Goal: Information Seeking & Learning: Find specific fact

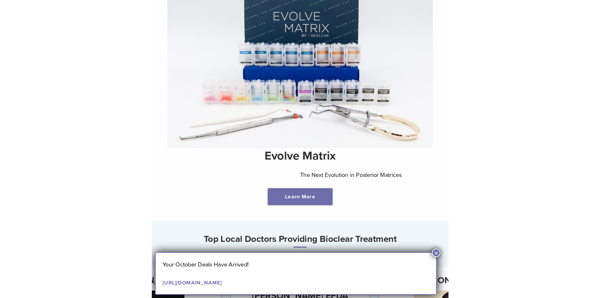
scroll to position [189, 0]
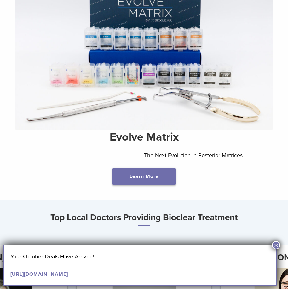
click at [165, 181] on link "Learn More" at bounding box center [143, 176] width 63 height 16
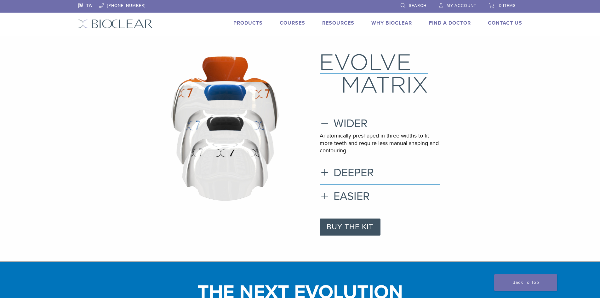
click at [254, 21] on link "Products" at bounding box center [247, 23] width 29 height 6
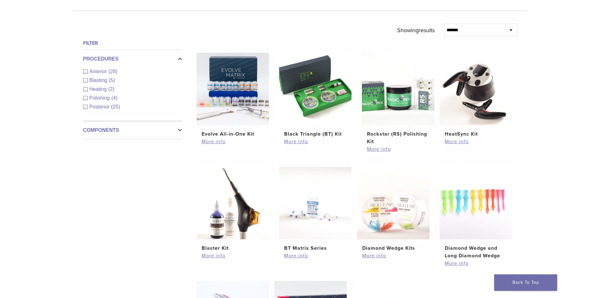
scroll to position [220, 0]
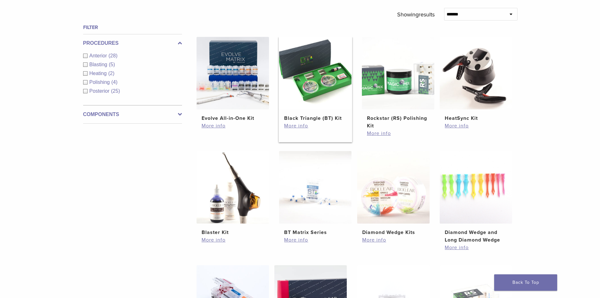
click at [307, 117] on h2 "Black Triangle (BT) Kit" at bounding box center [315, 118] width 62 height 8
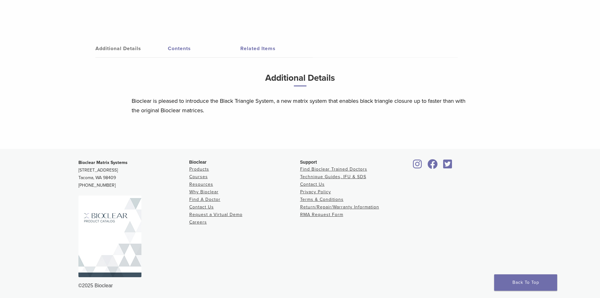
scroll to position [301, 0]
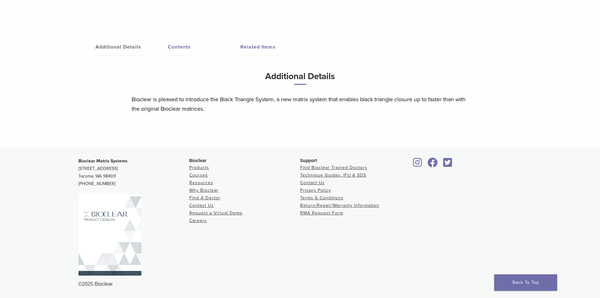
click at [190, 49] on link "Contents" at bounding box center [204, 47] width 72 height 18
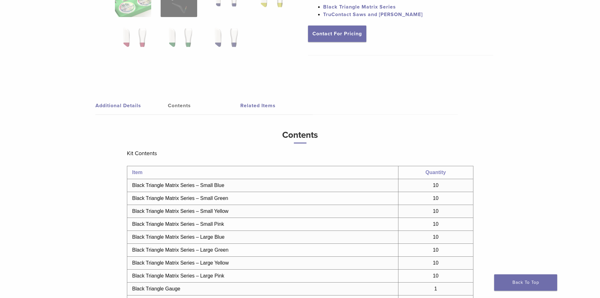
scroll to position [238, 0]
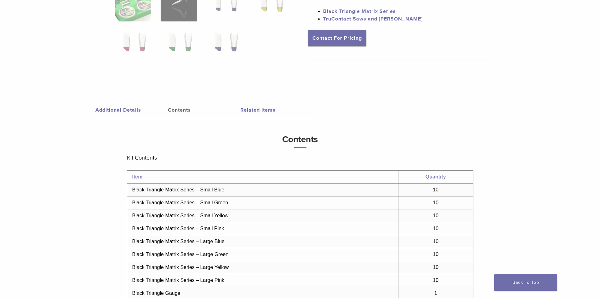
click at [242, 111] on link "Related Items" at bounding box center [276, 110] width 72 height 18
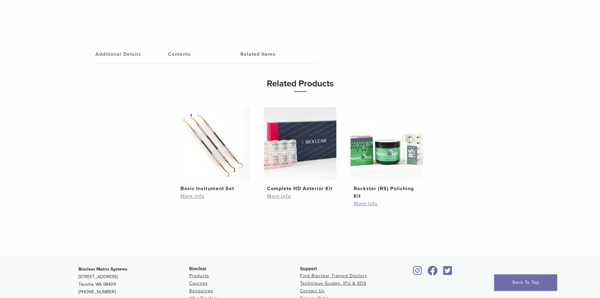
scroll to position [301, 0]
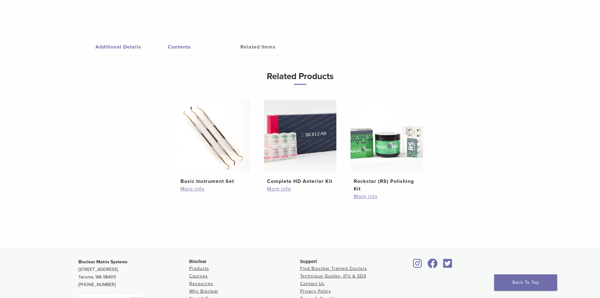
click at [288, 182] on h2 "Complete HD Anterior Kit" at bounding box center [300, 181] width 66 height 8
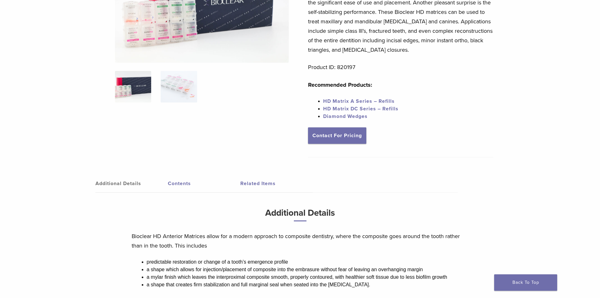
scroll to position [110, 0]
click at [132, 91] on img at bounding box center [133, 86] width 36 height 31
click at [180, 97] on img at bounding box center [179, 86] width 36 height 31
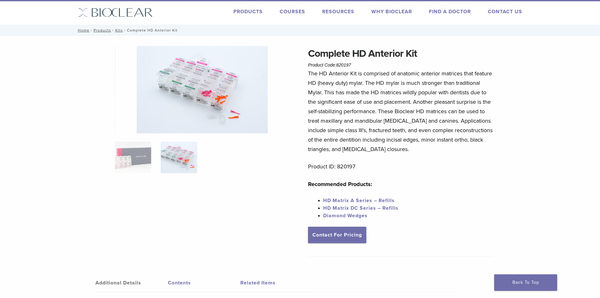
scroll to position [0, 0]
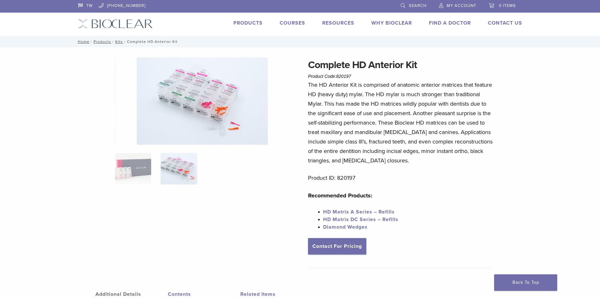
click at [251, 21] on link "Products" at bounding box center [247, 23] width 29 height 6
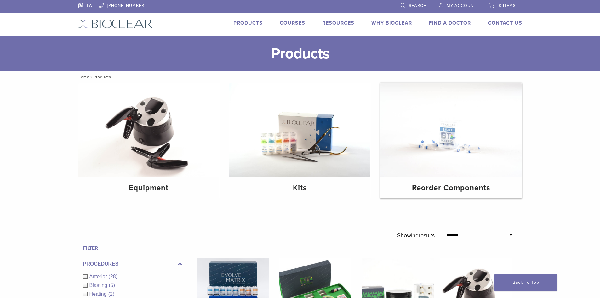
click at [445, 152] on img at bounding box center [450, 130] width 141 height 94
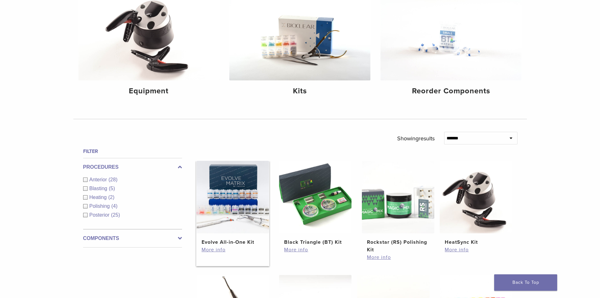
scroll to position [126, 0]
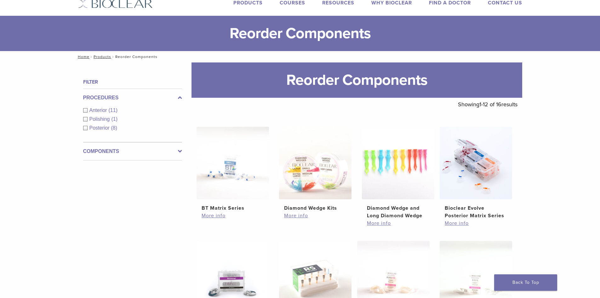
scroll to position [31, 0]
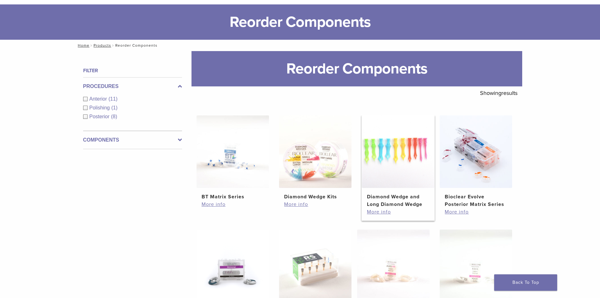
click at [390, 193] on h2 "Diamond Wedge and Long Diamond Wedge" at bounding box center [398, 200] width 62 height 15
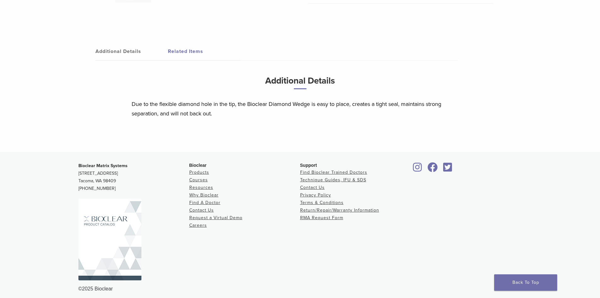
scroll to position [328, 0]
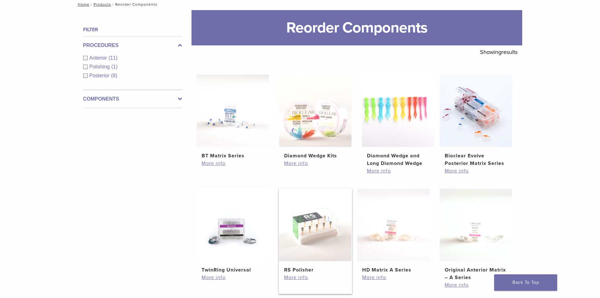
scroll to position [63, 0]
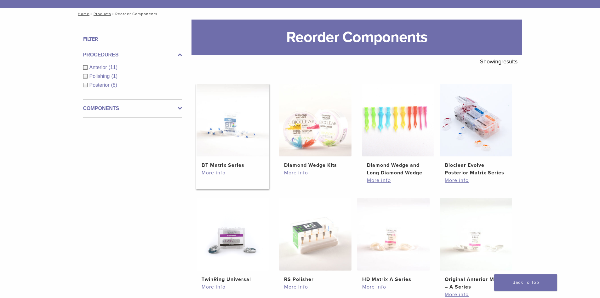
click at [240, 141] on img at bounding box center [233, 120] width 72 height 72
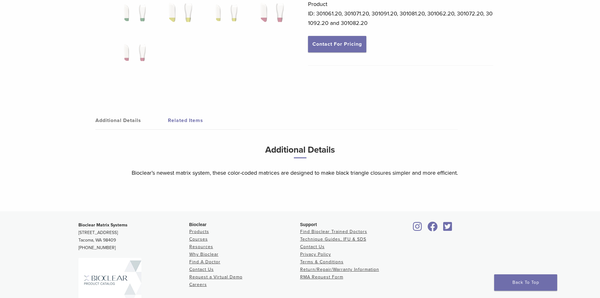
scroll to position [220, 0]
click at [196, 122] on link "Related Items" at bounding box center [204, 121] width 72 height 18
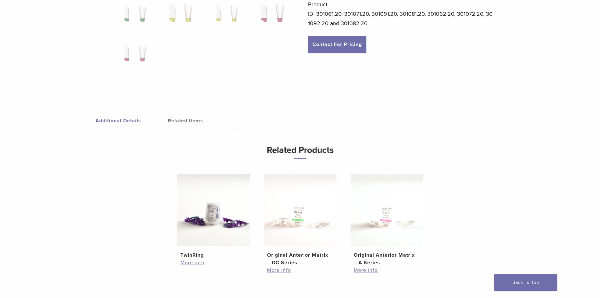
click at [127, 119] on link "Additional Details" at bounding box center [131, 121] width 72 height 18
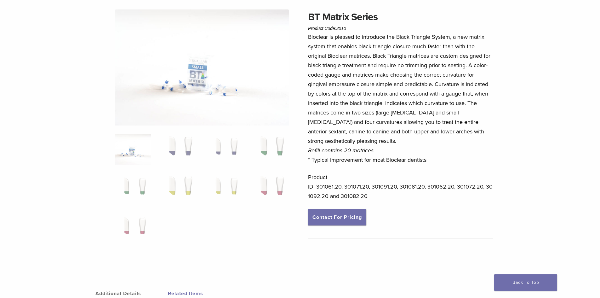
scroll to position [31, 0]
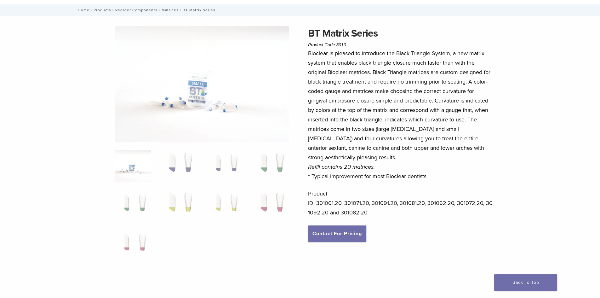
click at [134, 170] on img at bounding box center [133, 165] width 36 height 31
click at [192, 162] on img at bounding box center [179, 165] width 36 height 31
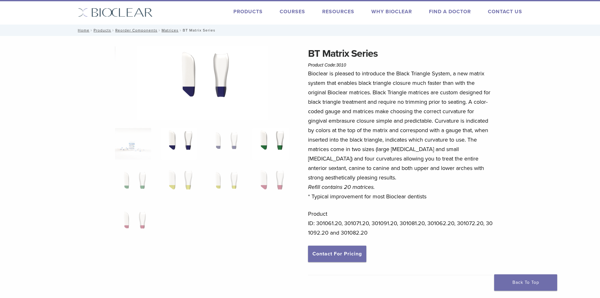
scroll to position [0, 0]
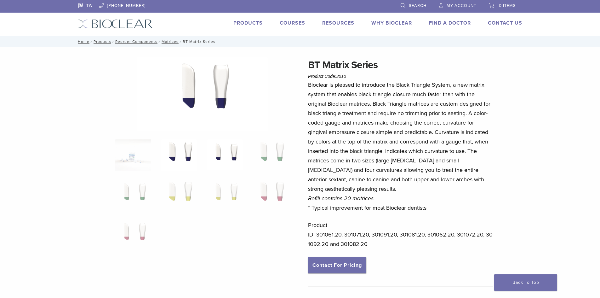
click at [237, 161] on img at bounding box center [225, 154] width 36 height 31
click at [264, 152] on img at bounding box center [270, 154] width 36 height 31
click at [126, 192] on img at bounding box center [133, 194] width 36 height 31
click at [178, 194] on img at bounding box center [179, 194] width 36 height 31
click at [228, 191] on img at bounding box center [225, 194] width 36 height 31
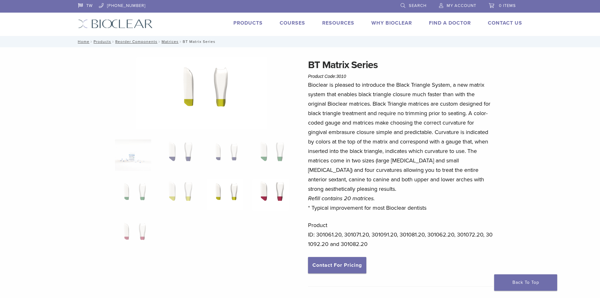
click at [273, 194] on img at bounding box center [270, 194] width 36 height 31
click at [202, 41] on nav "Home / Products / Reorder Components / Matrices / BT Matrix Series" at bounding box center [300, 41] width 454 height 11
click at [171, 40] on link "Matrices" at bounding box center [170, 41] width 17 height 4
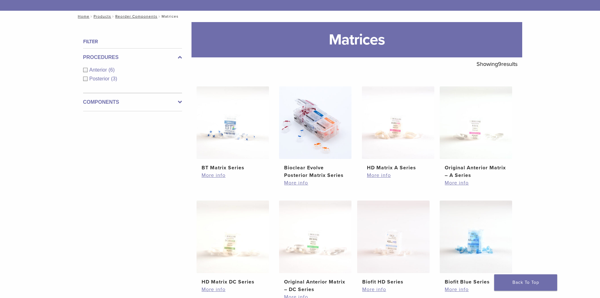
scroll to position [63, 0]
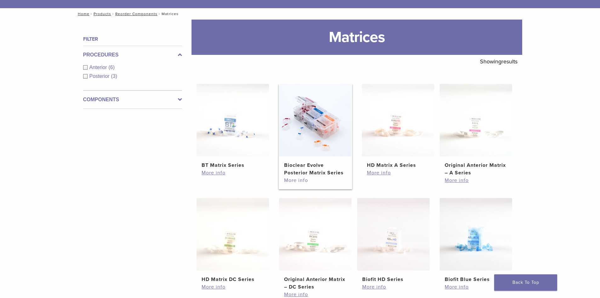
click at [305, 179] on link "More info" at bounding box center [315, 180] width 62 height 8
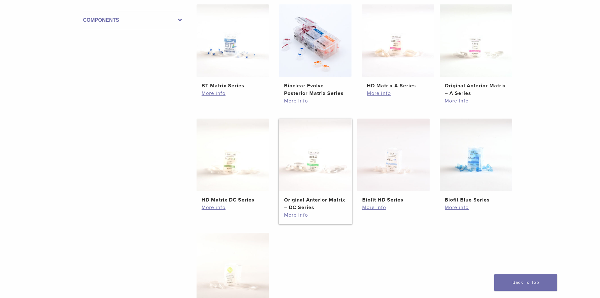
scroll to position [189, 0]
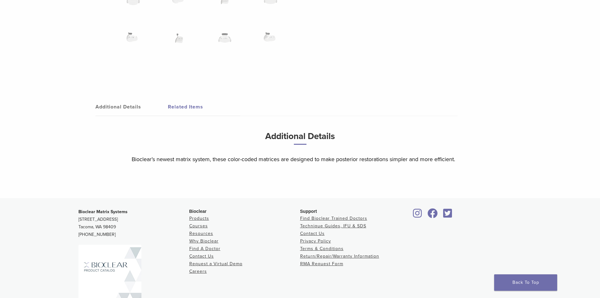
scroll to position [661, 0]
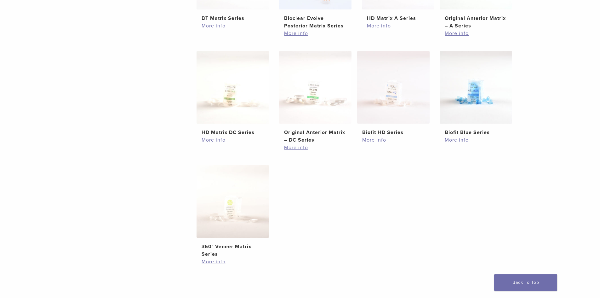
scroll to position [220, 0]
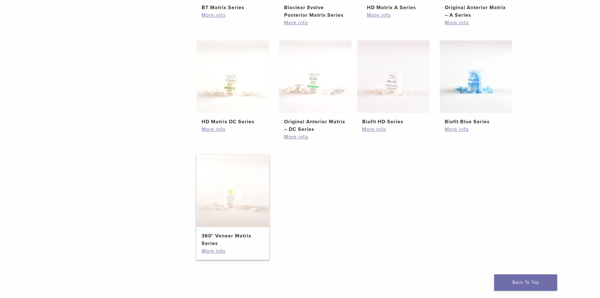
click at [228, 203] on img at bounding box center [233, 190] width 72 height 72
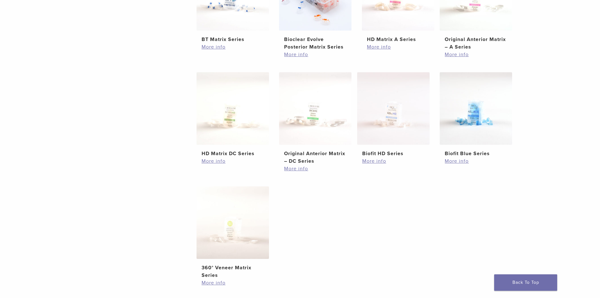
scroll to position [94, 0]
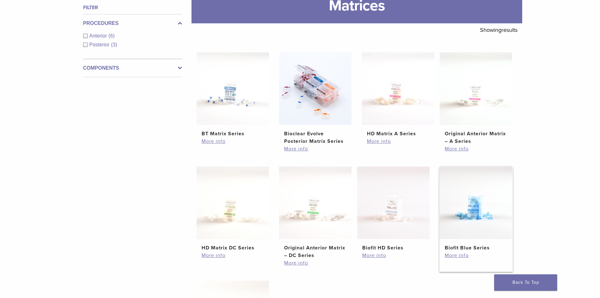
click at [481, 220] on img at bounding box center [476, 202] width 72 height 72
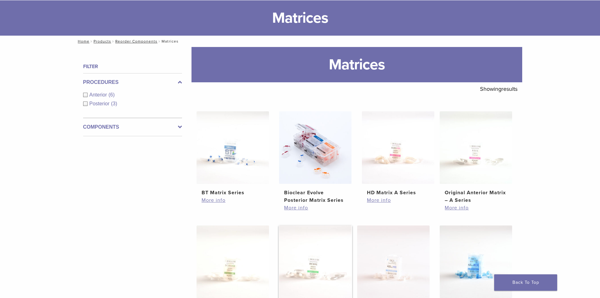
scroll to position [0, 0]
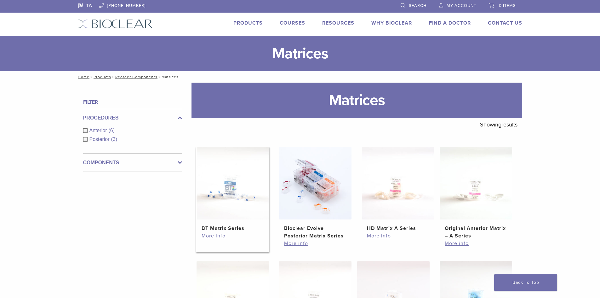
click at [230, 208] on img at bounding box center [233, 183] width 72 height 72
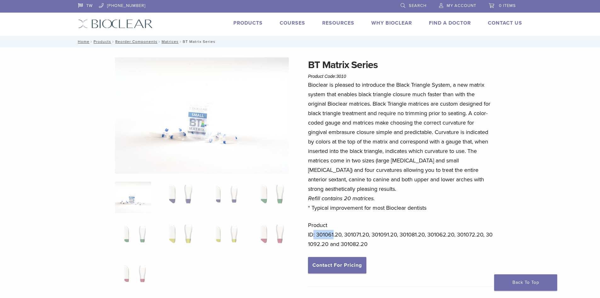
drag, startPoint x: 312, startPoint y: 233, endPoint x: 334, endPoint y: 232, distance: 21.8
click at [334, 232] on p "Product ID: 301061.20, 301071.20, 301091.20, 301081.20, 301062.20, 301072.20, 3…" at bounding box center [400, 234] width 185 height 28
click at [187, 193] on img at bounding box center [179, 196] width 36 height 31
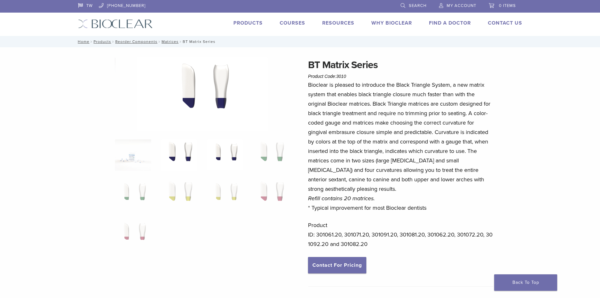
click at [234, 161] on img at bounding box center [225, 154] width 36 height 31
click at [283, 154] on img at bounding box center [270, 154] width 36 height 31
click at [140, 192] on img at bounding box center [133, 194] width 36 height 31
drag, startPoint x: 317, startPoint y: 232, endPoint x: 342, endPoint y: 231, distance: 25.2
click at [342, 231] on p "Product ID: 301061.20, 301071.20, 301091.20, 301081.20, 301062.20, 301072.20, 3…" at bounding box center [400, 234] width 185 height 28
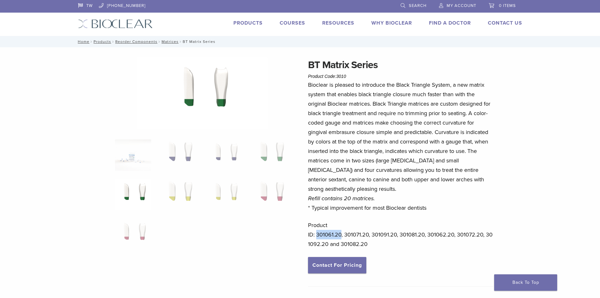
copy p "301061.20"
